Goal: Navigation & Orientation: Find specific page/section

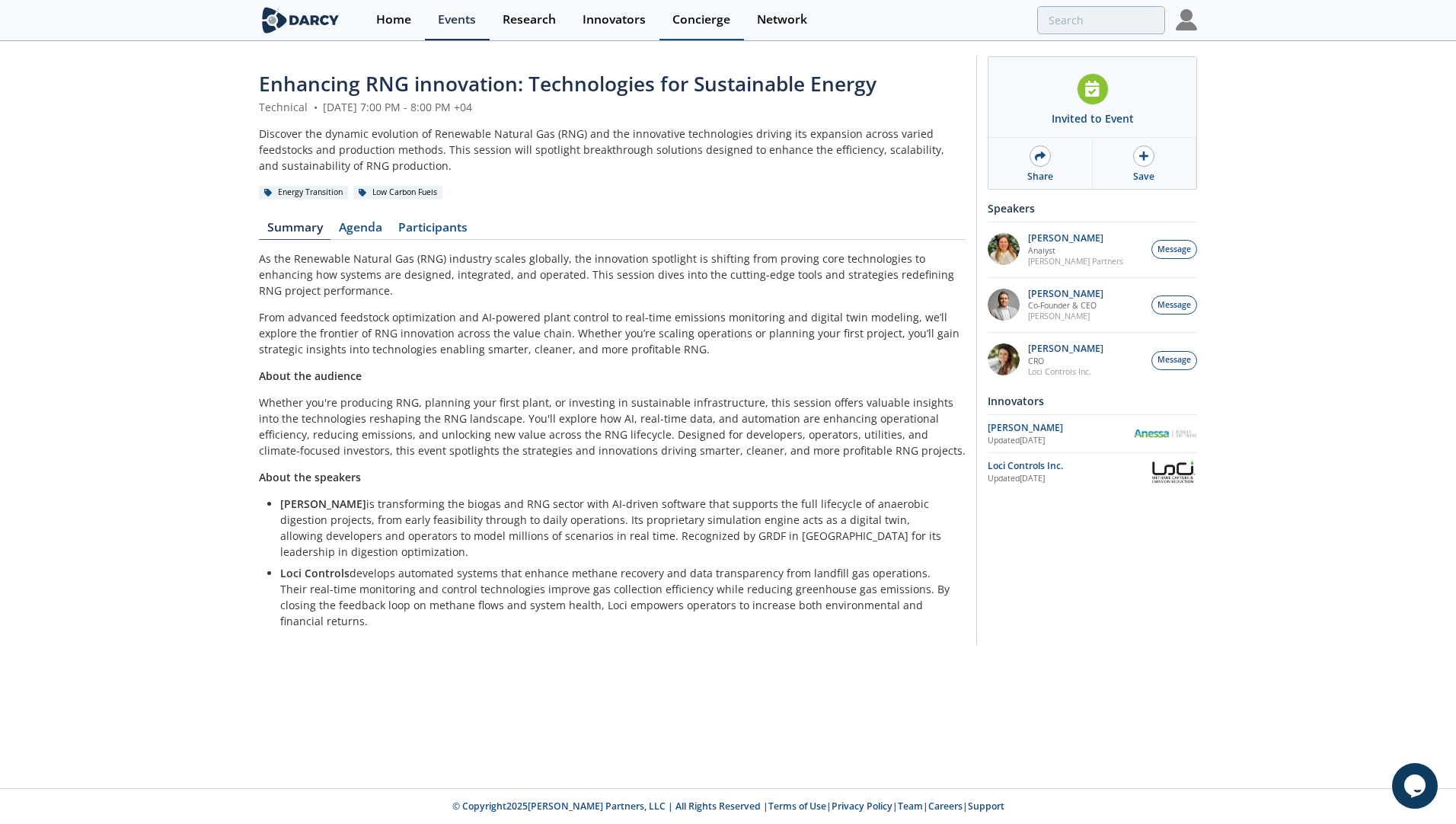
click at [702, 21] on div "Concierge" at bounding box center [701, 20] width 58 height 12
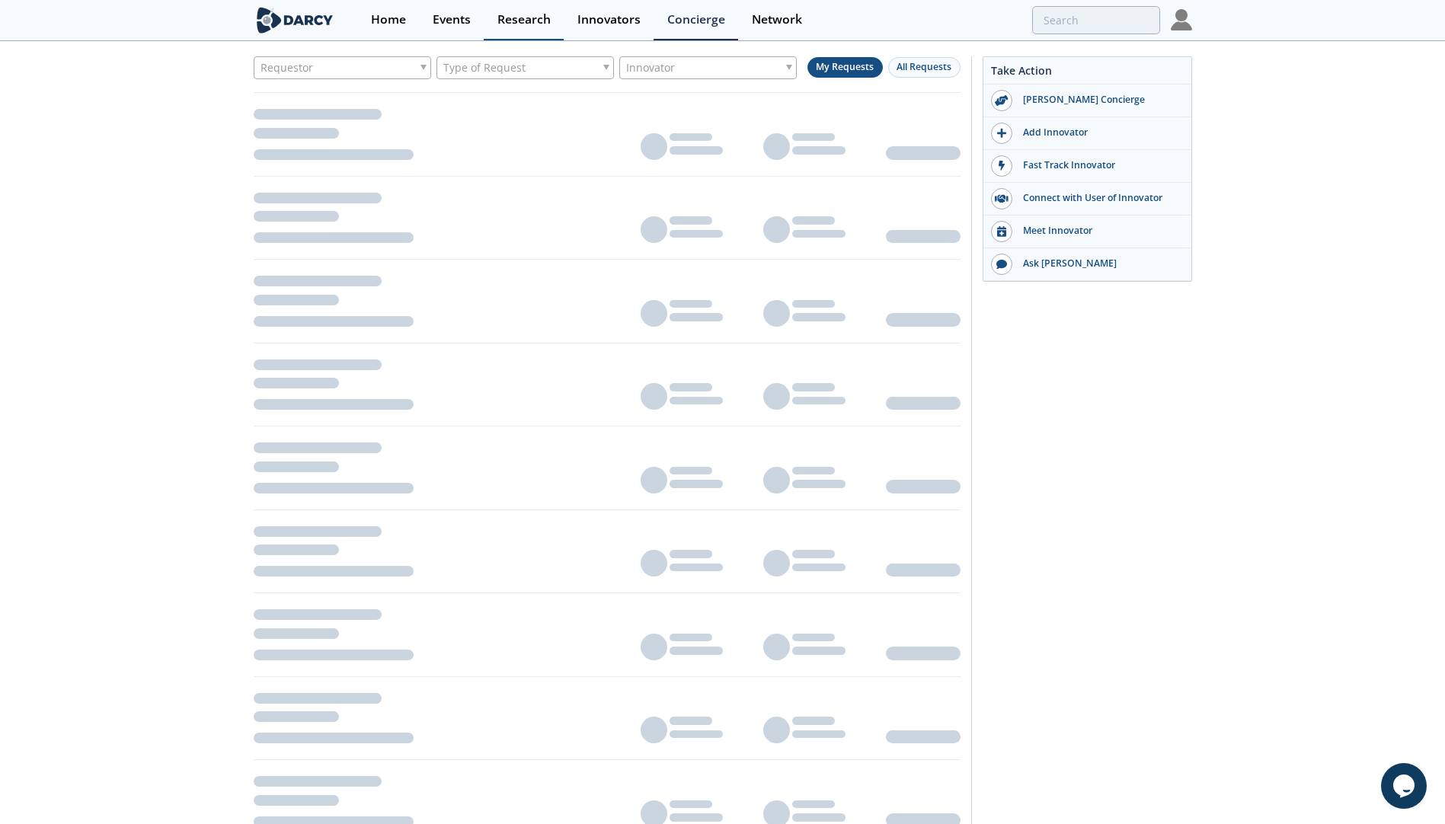
click at [512, 18] on div "Research" at bounding box center [523, 20] width 53 height 12
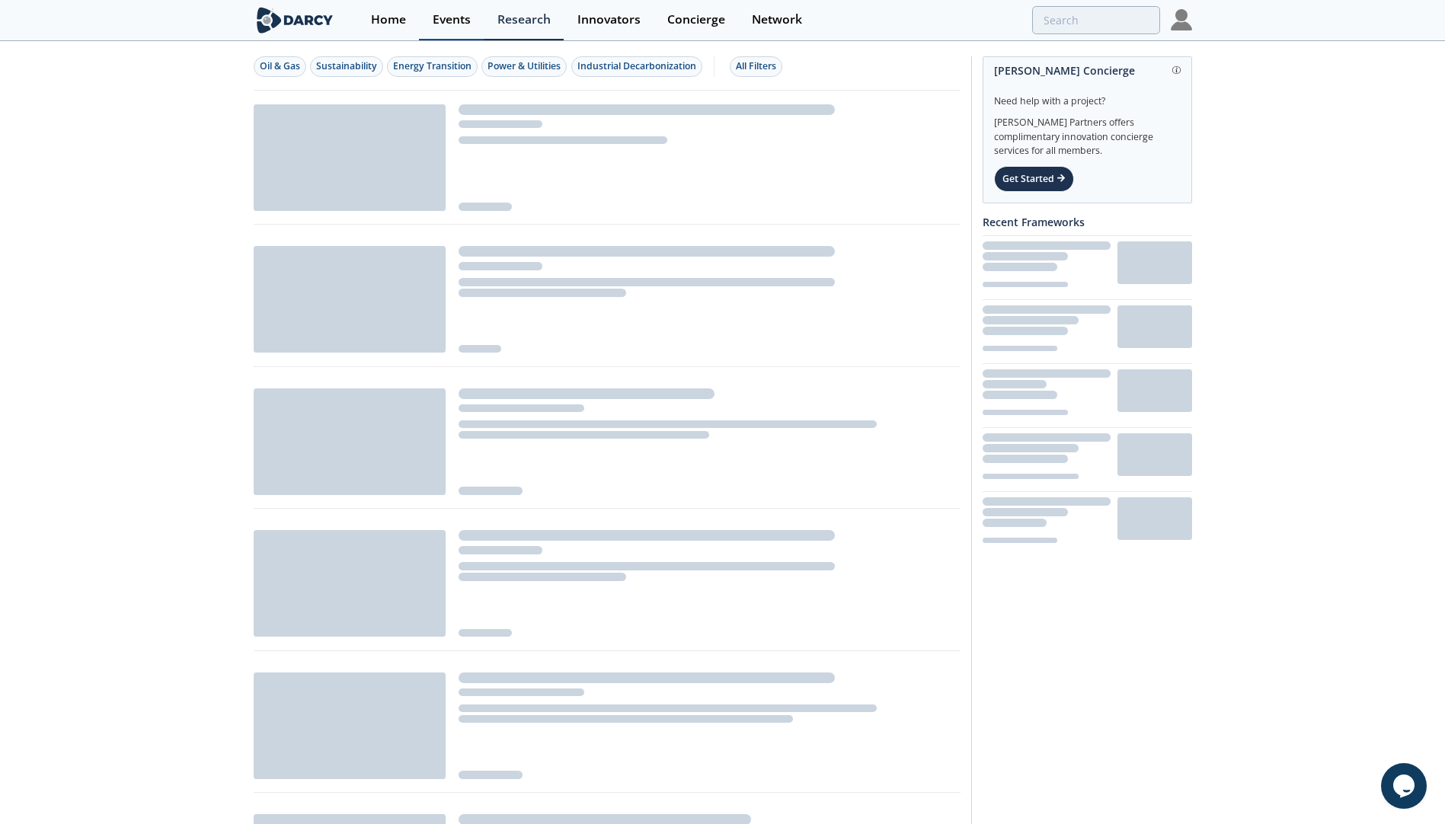
click at [446, 17] on div "Events" at bounding box center [452, 20] width 38 height 12
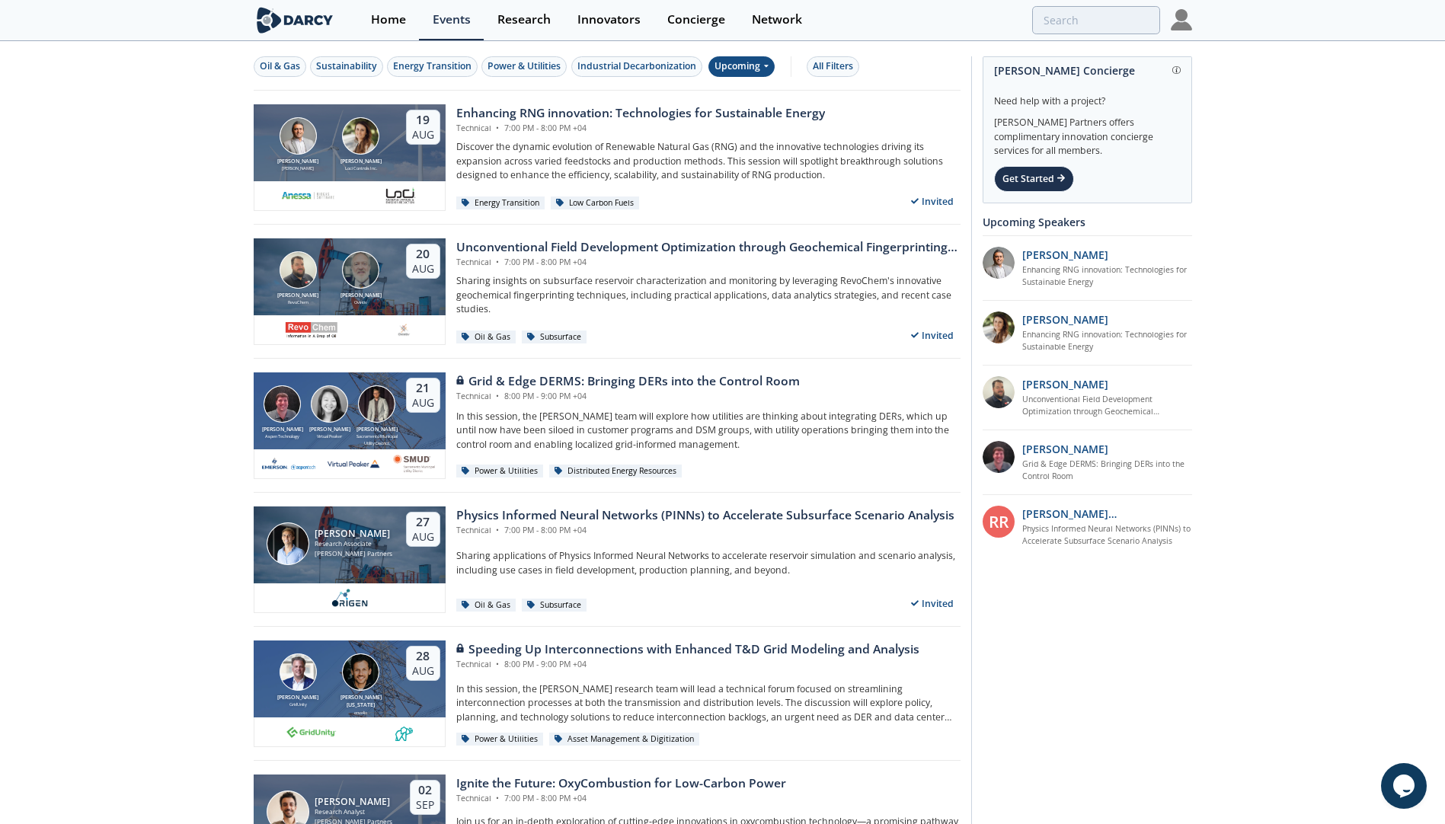
click at [755, 70] on div "Upcoming" at bounding box center [741, 66] width 66 height 21
click at [745, 112] on div "Past" at bounding box center [760, 116] width 94 height 24
